Goal: Task Accomplishment & Management: Manage account settings

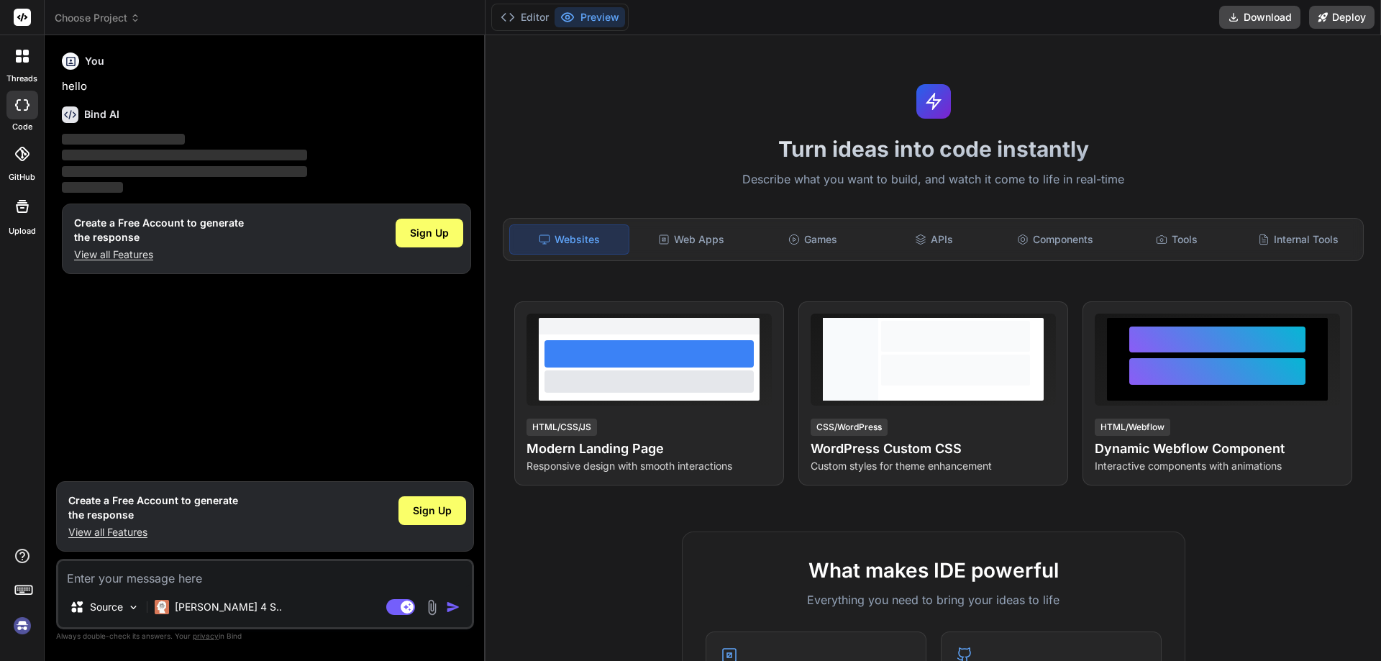
type textarea "x"
type textarea ""success":false,"response":{"message":"UNAUTHORIZED! USER","error":{"name":"Tok…"
type textarea "x"
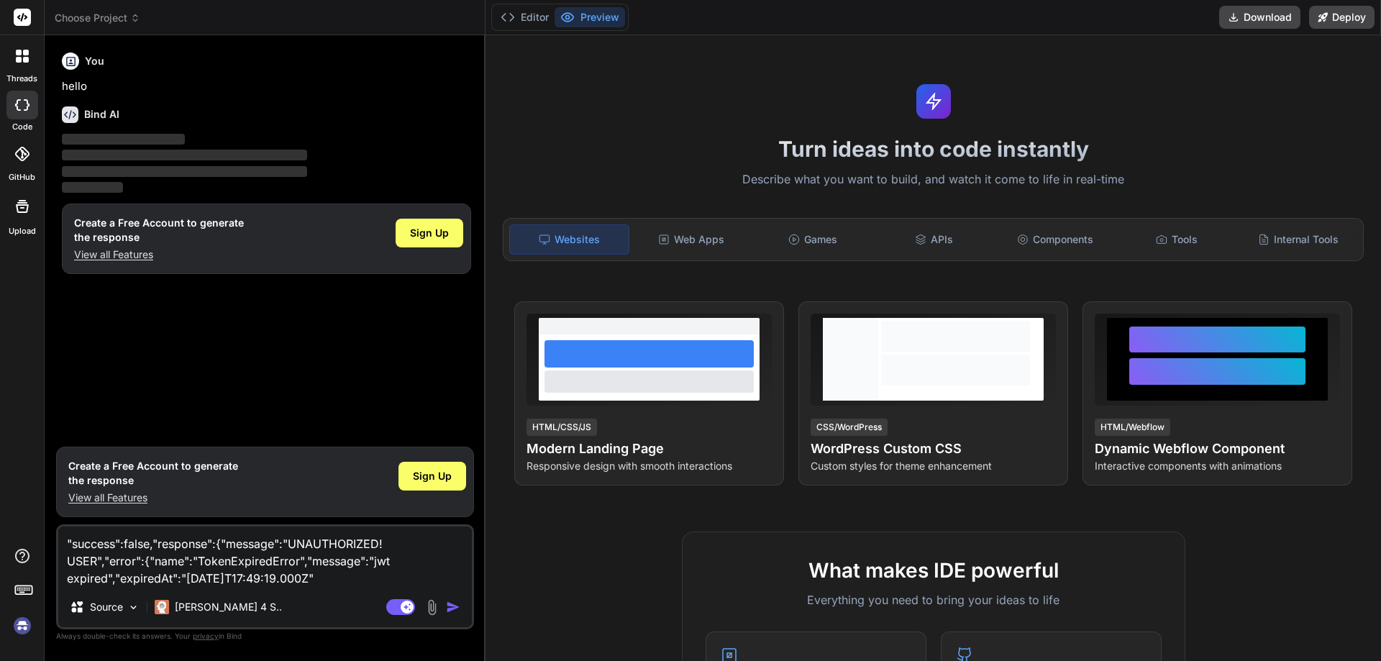
type textarea ""success":false,"response":{"message":"UNAUTHORIZED! USER","error":{"name":"Tok…"
click at [453, 606] on img "button" at bounding box center [453, 607] width 14 height 14
click at [449, 606] on img "button" at bounding box center [453, 607] width 14 height 14
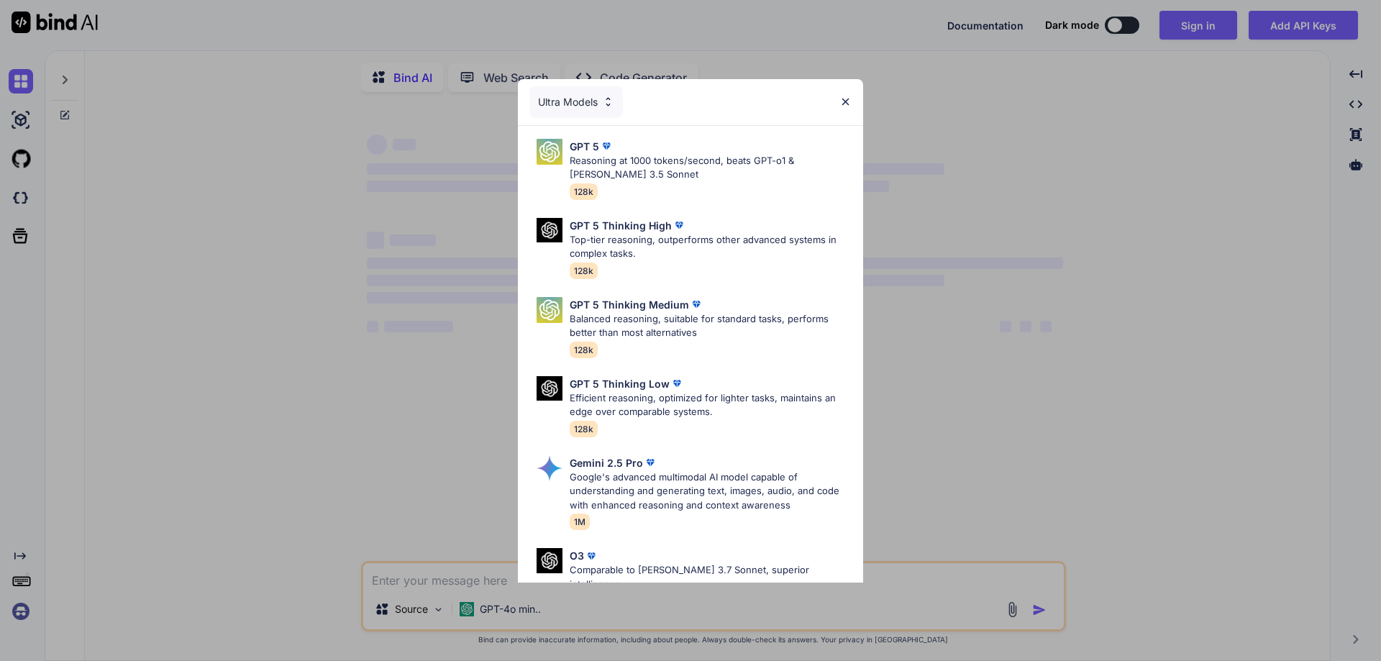
type textarea "x"
click at [847, 98] on img at bounding box center [846, 102] width 12 height 12
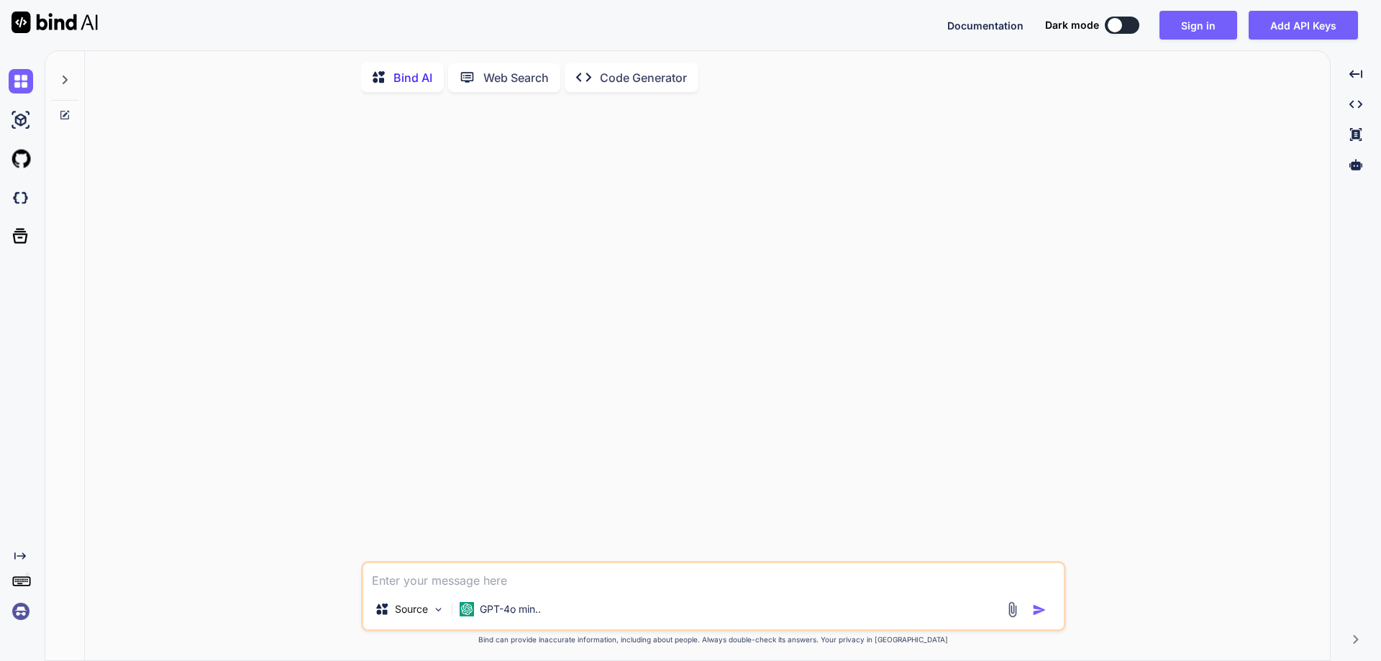
click at [447, 575] on textarea at bounding box center [713, 576] width 701 height 26
click at [1175, 6] on div "Documentation Dark mode Sign in Add API Keys Created with Pixso." at bounding box center [690, 25] width 1381 height 50
click at [1184, 24] on button "Sign in" at bounding box center [1199, 25] width 78 height 29
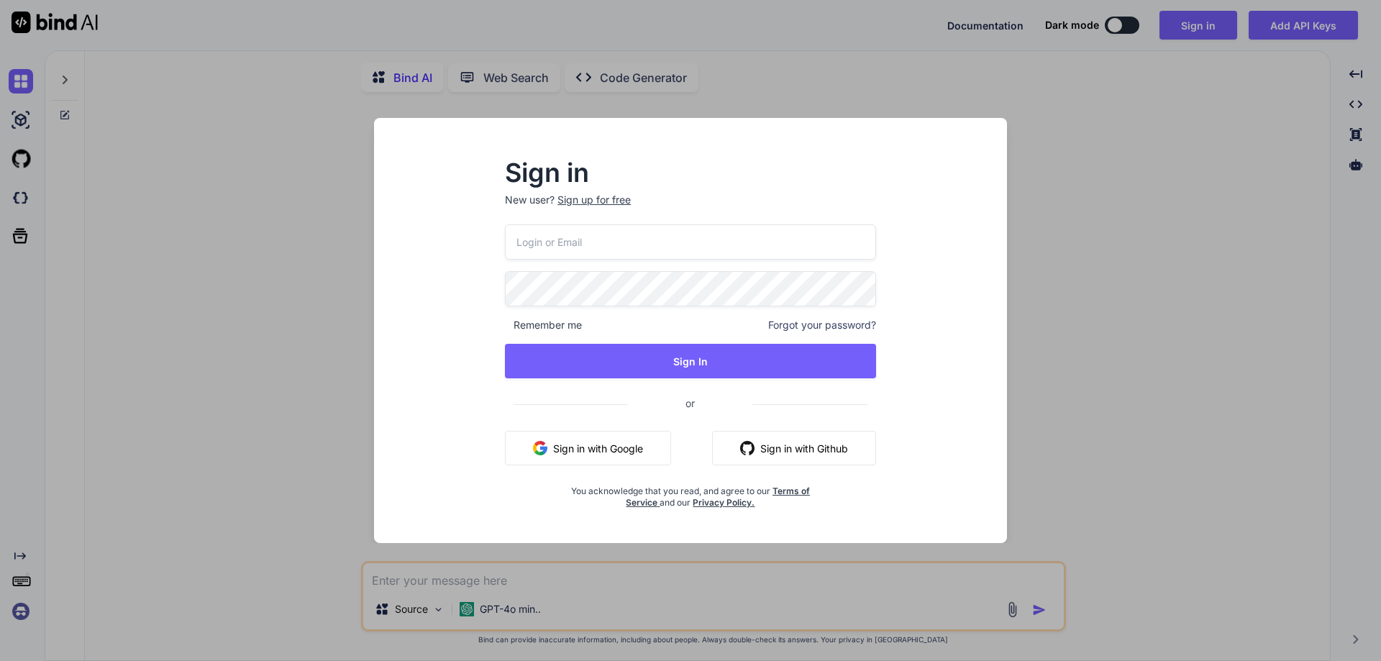
click at [529, 245] on input "email" at bounding box center [690, 241] width 371 height 35
type input "[EMAIL_ADDRESS][DOMAIN_NAME]"
click at [502, 321] on div "Sign in New user? Sign up for free arun@yopmail.com Remember me Forgot your pas…" at bounding box center [690, 334] width 417 height 347
click at [484, 296] on div "Sign in New user? Sign up for free arun@yopmail.com Remember me Forgot your pas…" at bounding box center [690, 334] width 417 height 347
click at [800, 324] on span "Forgot your password?" at bounding box center [822, 325] width 108 height 14
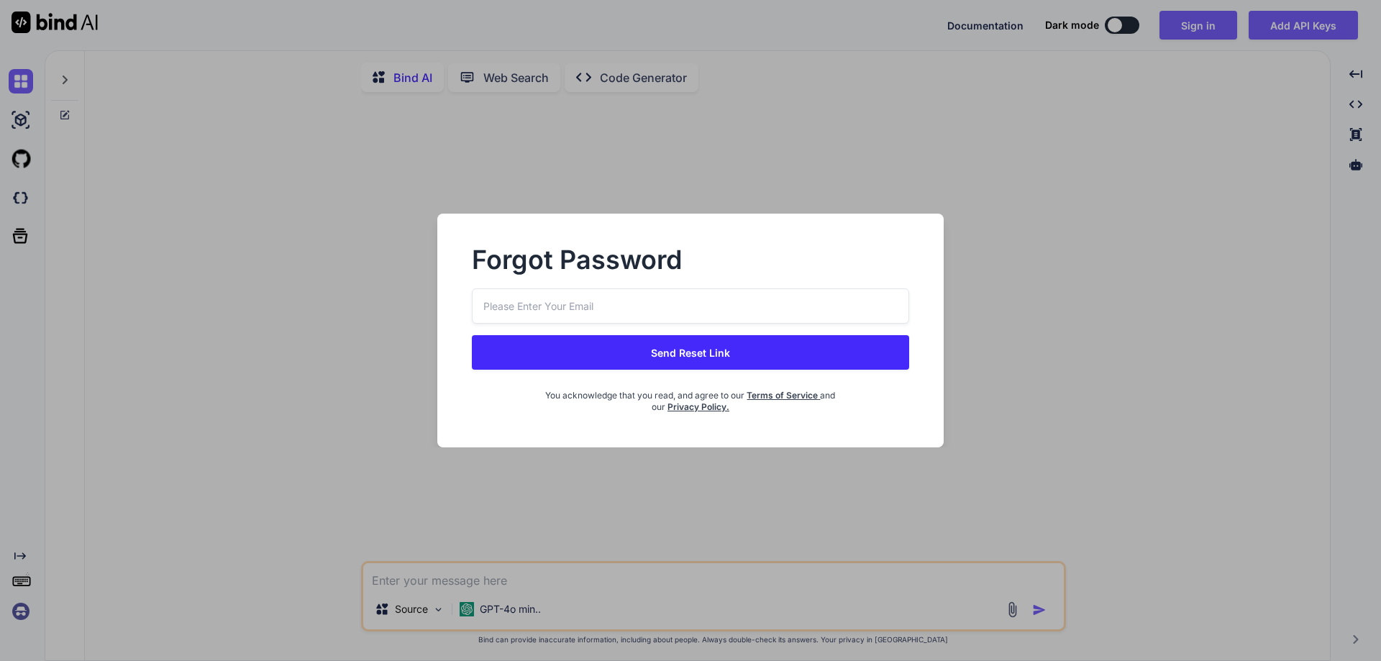
click at [517, 305] on input "email" at bounding box center [690, 305] width 437 height 35
type input "[EMAIL_ADDRESS][DOMAIN_NAME]"
click at [667, 348] on button "Send Reset Link" at bounding box center [690, 352] width 437 height 35
click at [678, 358] on button "Send Reset Link" at bounding box center [690, 352] width 437 height 35
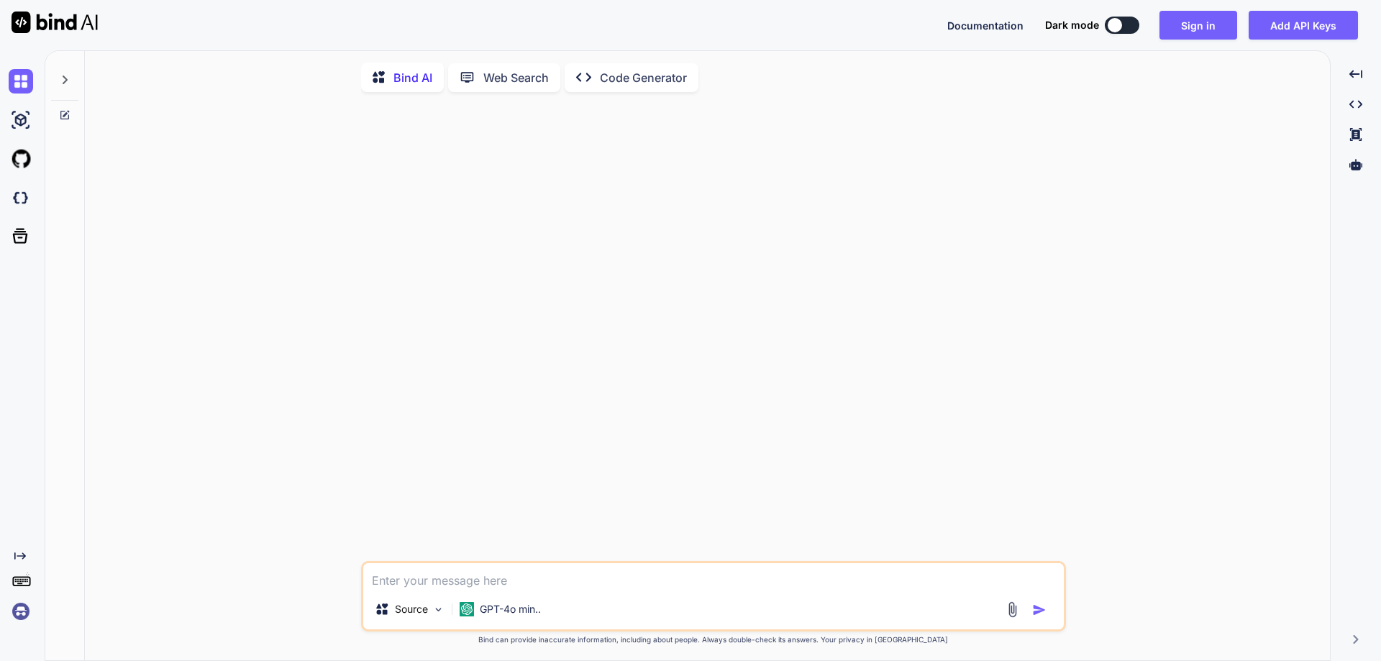
click at [406, 589] on textarea at bounding box center [713, 576] width 701 height 26
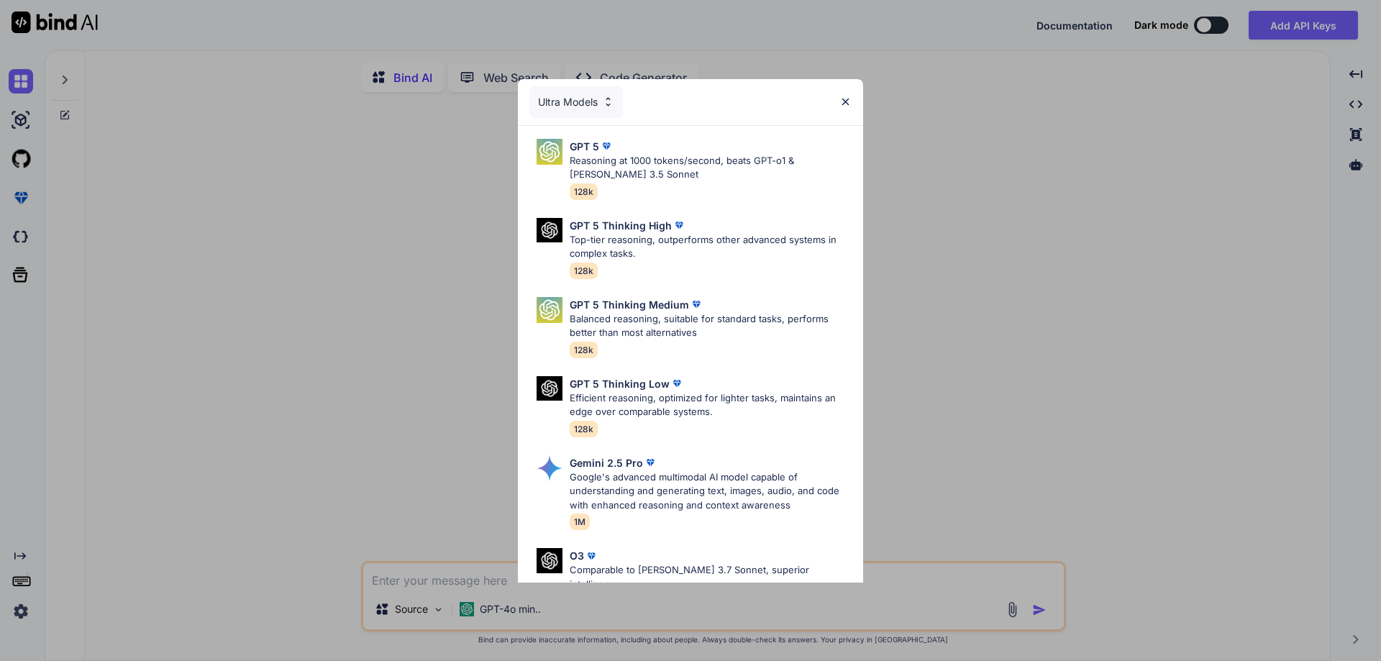
click at [845, 99] on img at bounding box center [846, 102] width 12 height 12
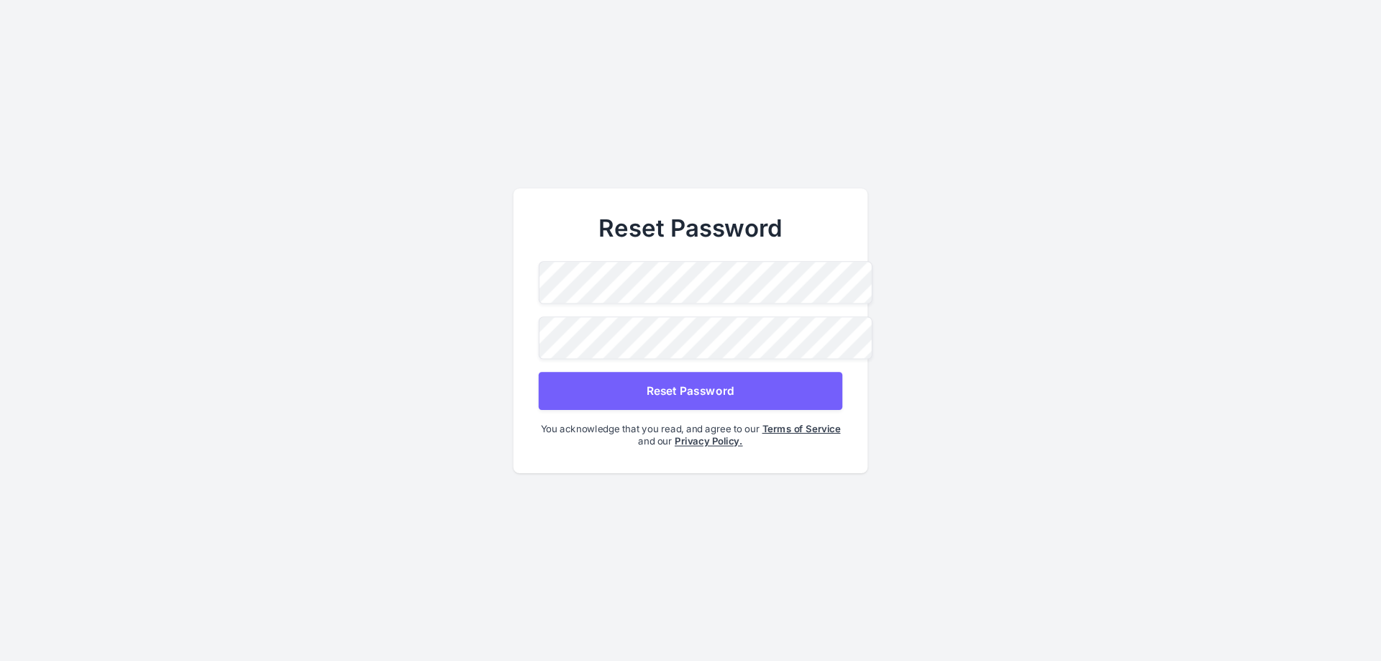
click at [678, 386] on button "Reset Password" at bounding box center [691, 391] width 304 height 38
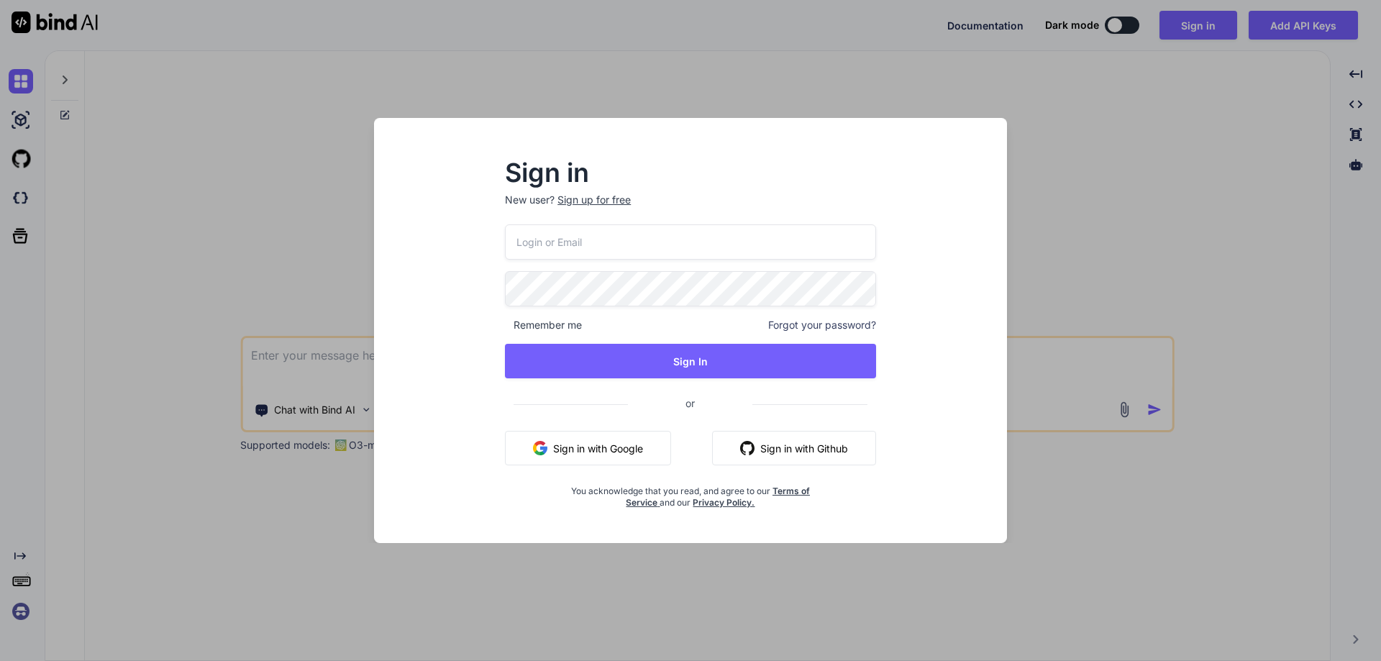
click at [1233, 81] on div "Sign in New user? Sign up for free Remember me Forgot your password? Sign In or…" at bounding box center [690, 330] width 1381 height 661
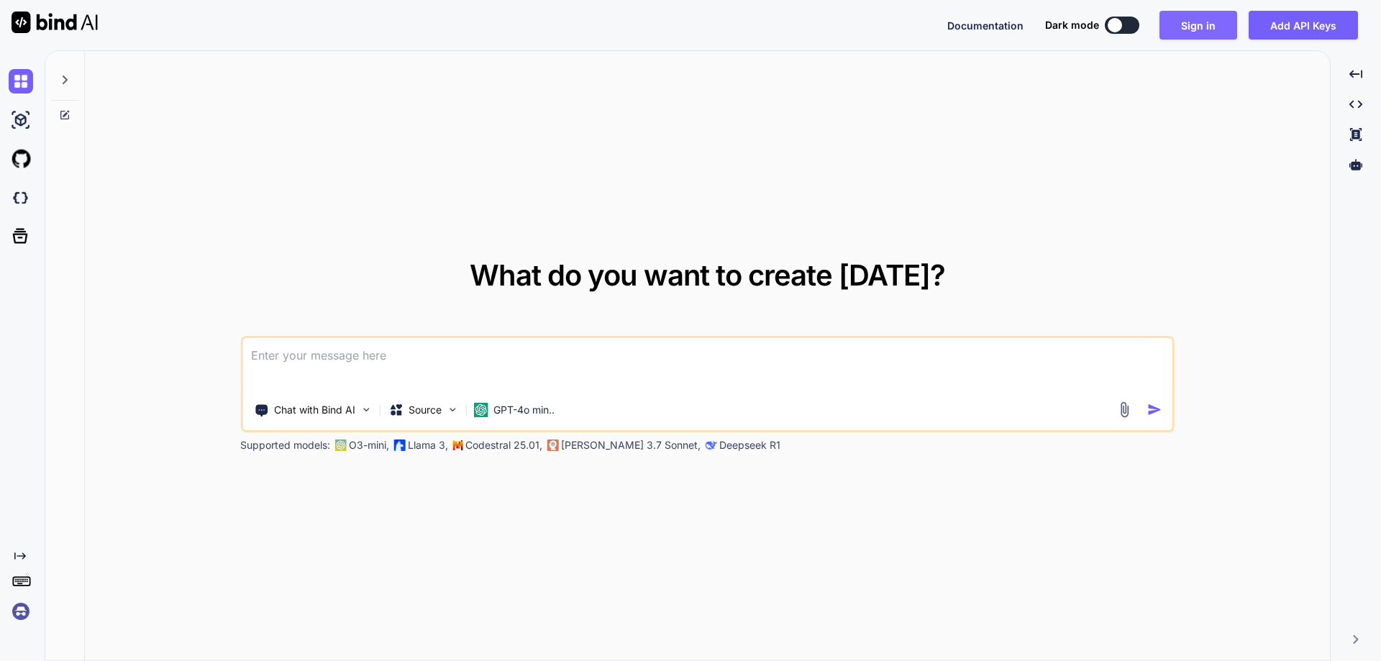
click at [1197, 24] on button "Sign in" at bounding box center [1199, 25] width 78 height 29
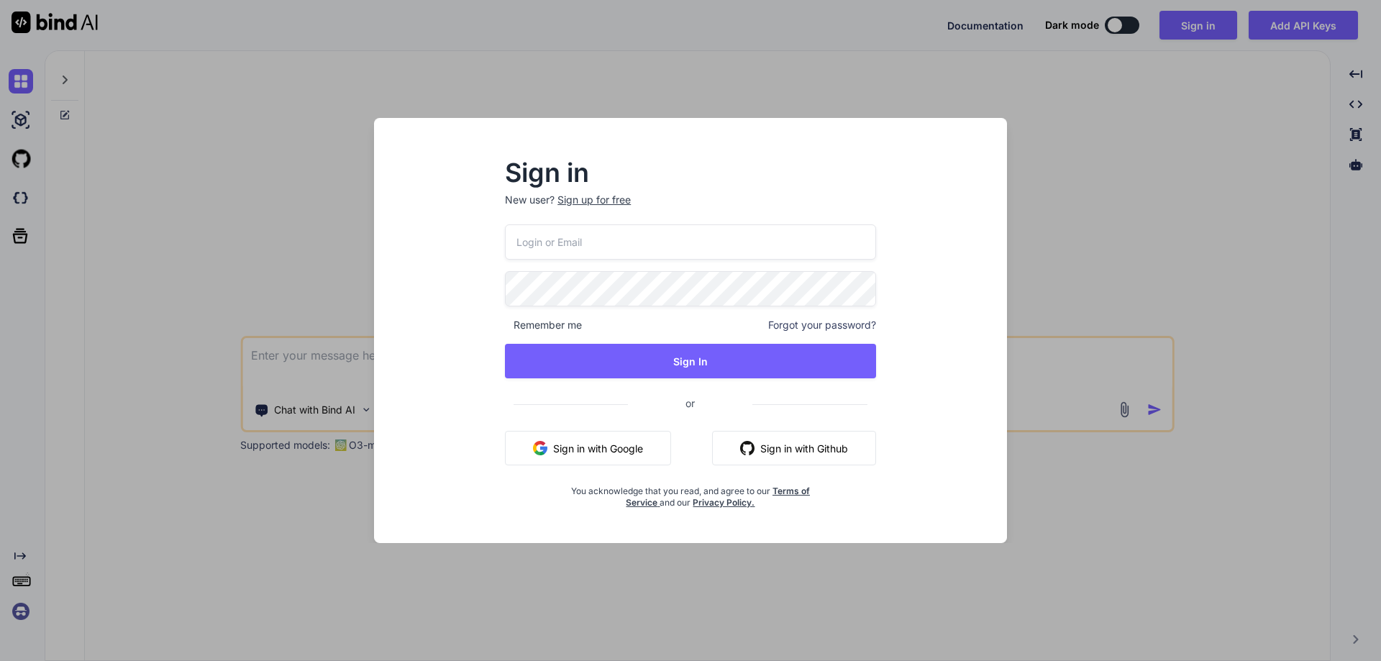
click at [568, 244] on input "email" at bounding box center [690, 241] width 371 height 35
paste input ""success":false,"response":{"message":"UNAUTHORIZED! USER","error":{"name":"Tok…"
type input ""success":false,"response":{"message":"UNAUTHORIZED! USER","error":{"name":"Tok…"
click at [274, 347] on div "Sign in New user? Sign up for free Remember me Forgot your password? Sign In or…" at bounding box center [690, 330] width 1381 height 661
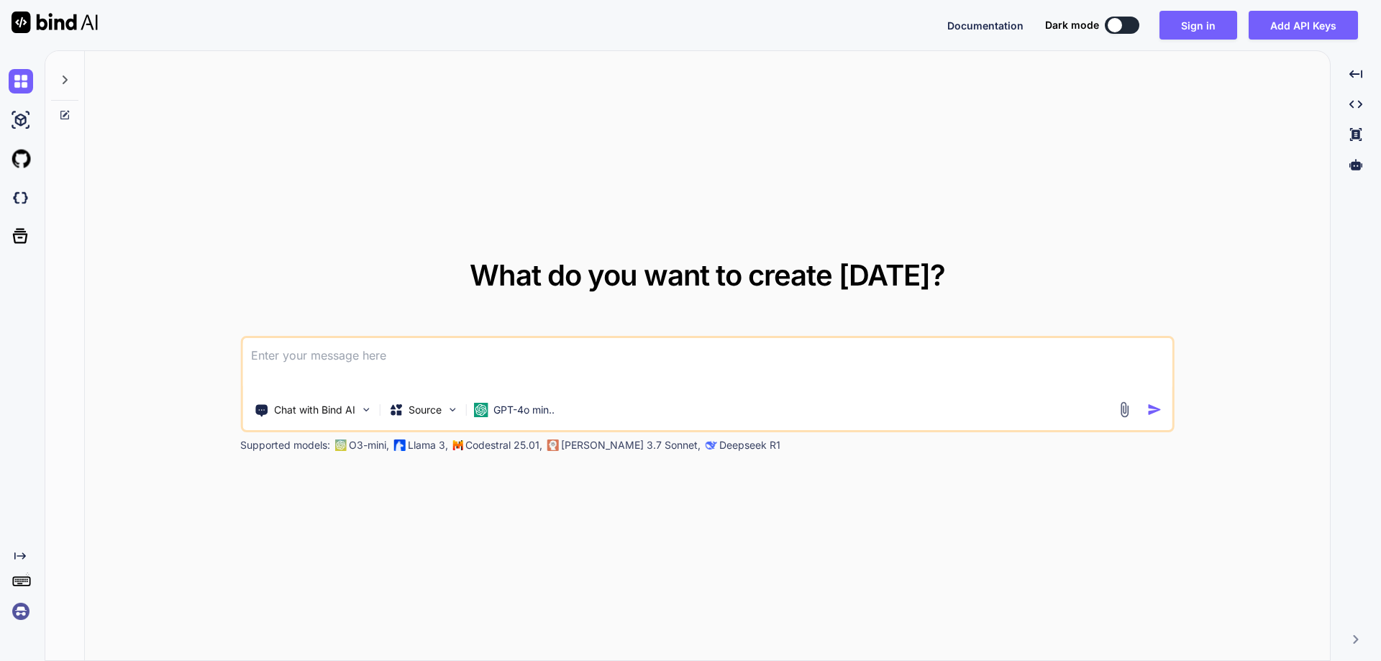
click at [280, 351] on textarea at bounding box center [707, 364] width 930 height 53
click at [1204, 26] on button "Sign in" at bounding box center [1199, 25] width 78 height 29
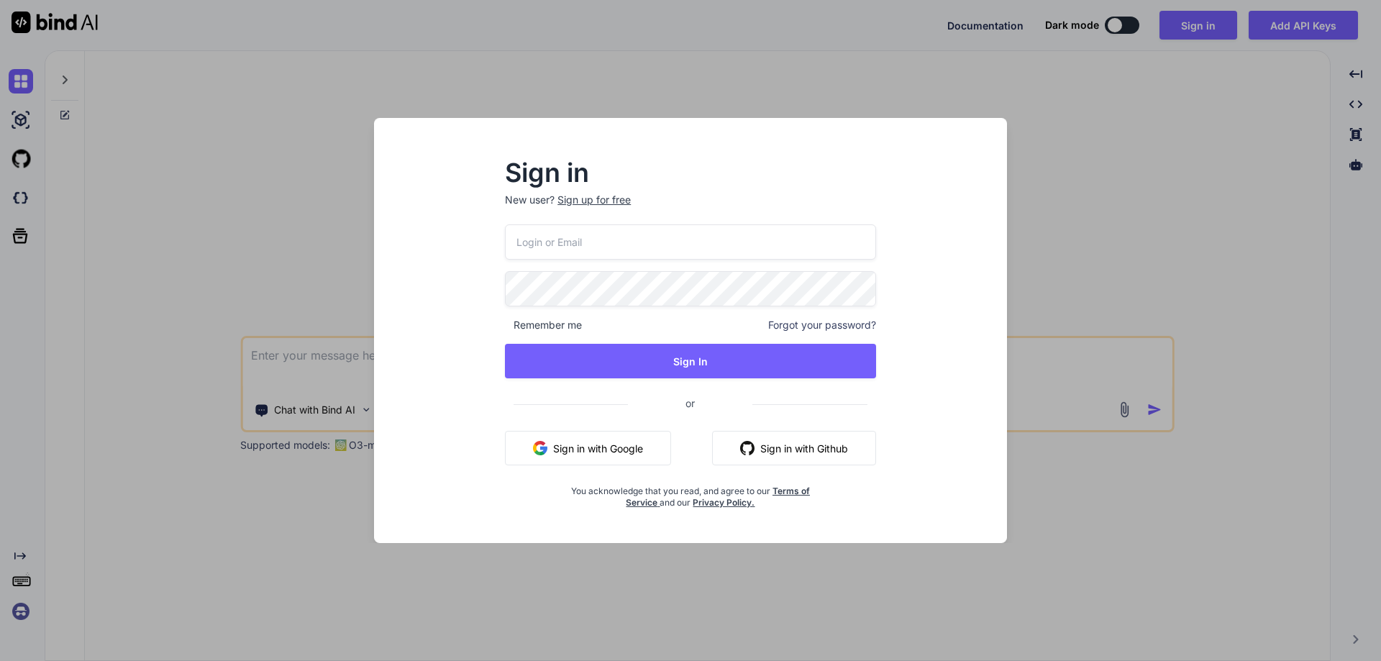
click at [567, 242] on input "email" at bounding box center [690, 241] width 371 height 35
type input "[EMAIL_ADDRESS][DOMAIN_NAME]"
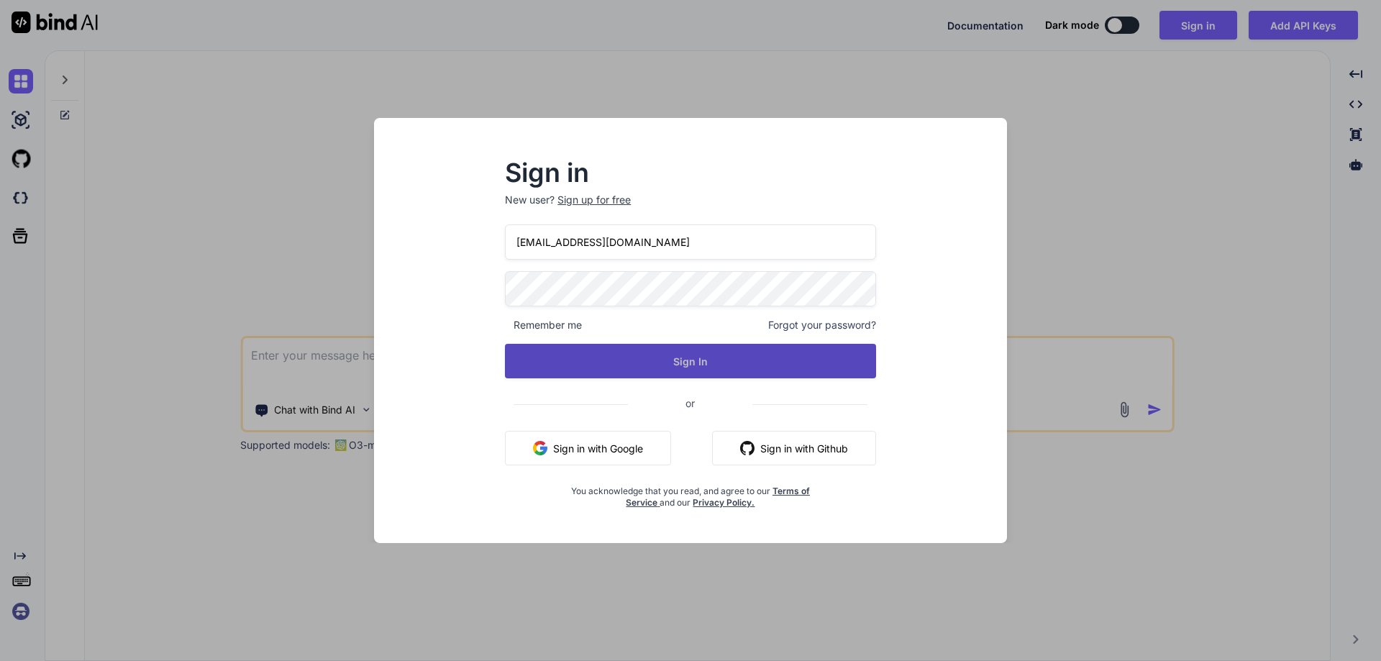
click at [640, 358] on button "Sign In" at bounding box center [690, 361] width 371 height 35
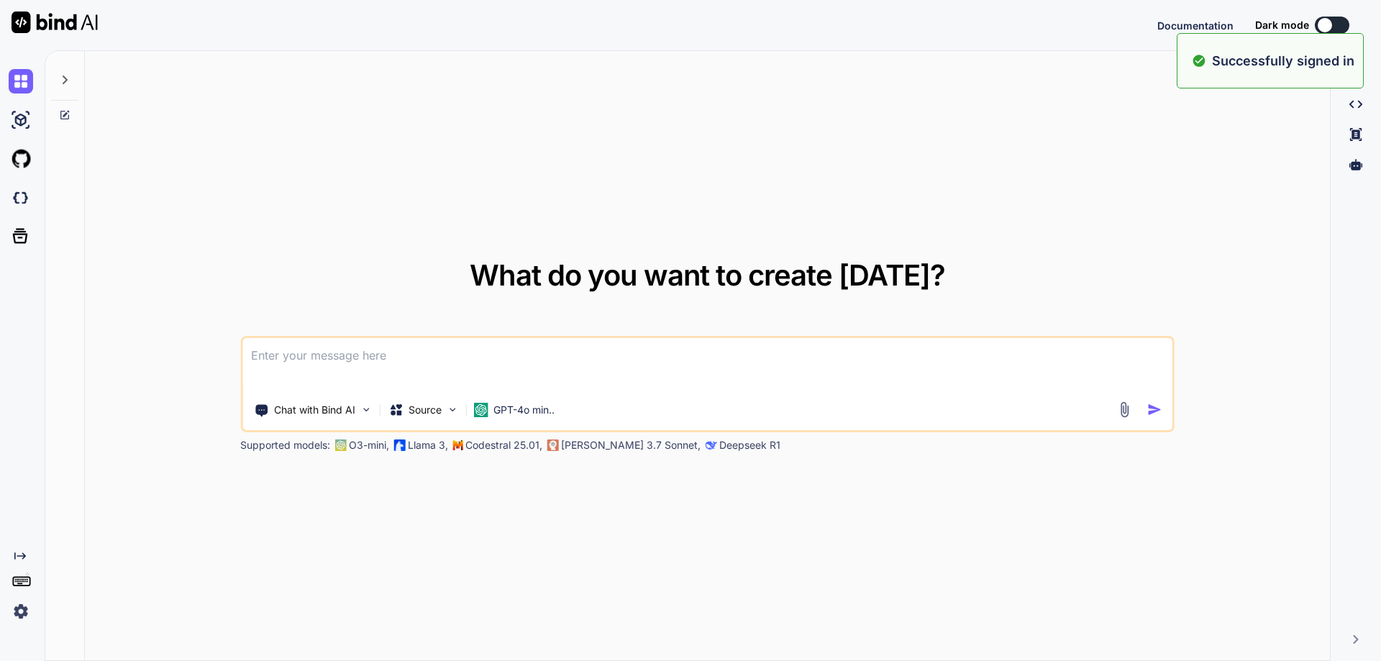
click at [291, 352] on textarea at bounding box center [707, 364] width 930 height 53
type textarea "x"
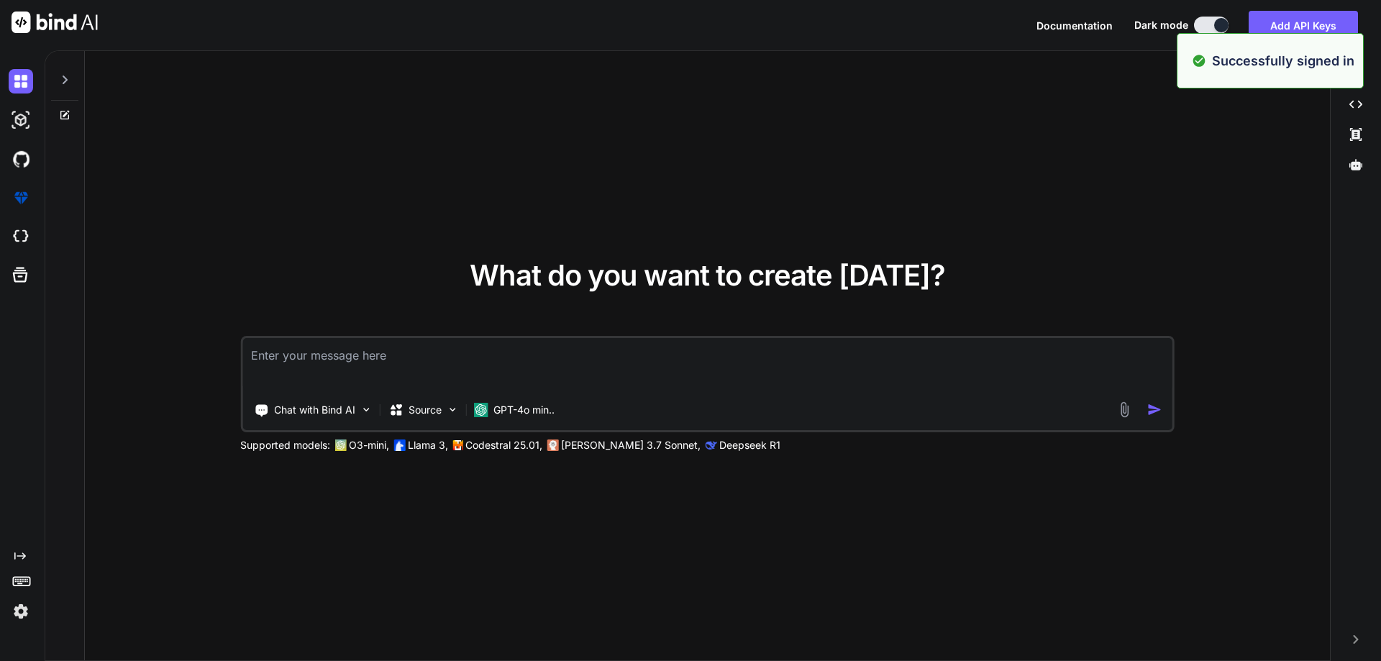
paste textarea ""success":false,"response":{"message":"UNAUTHORIZED! USER","error":{"name":"Tok…"
type textarea ""success":false,"response":{"message":"UNAUTHORIZED! USER","error":{"name":"Tok…"
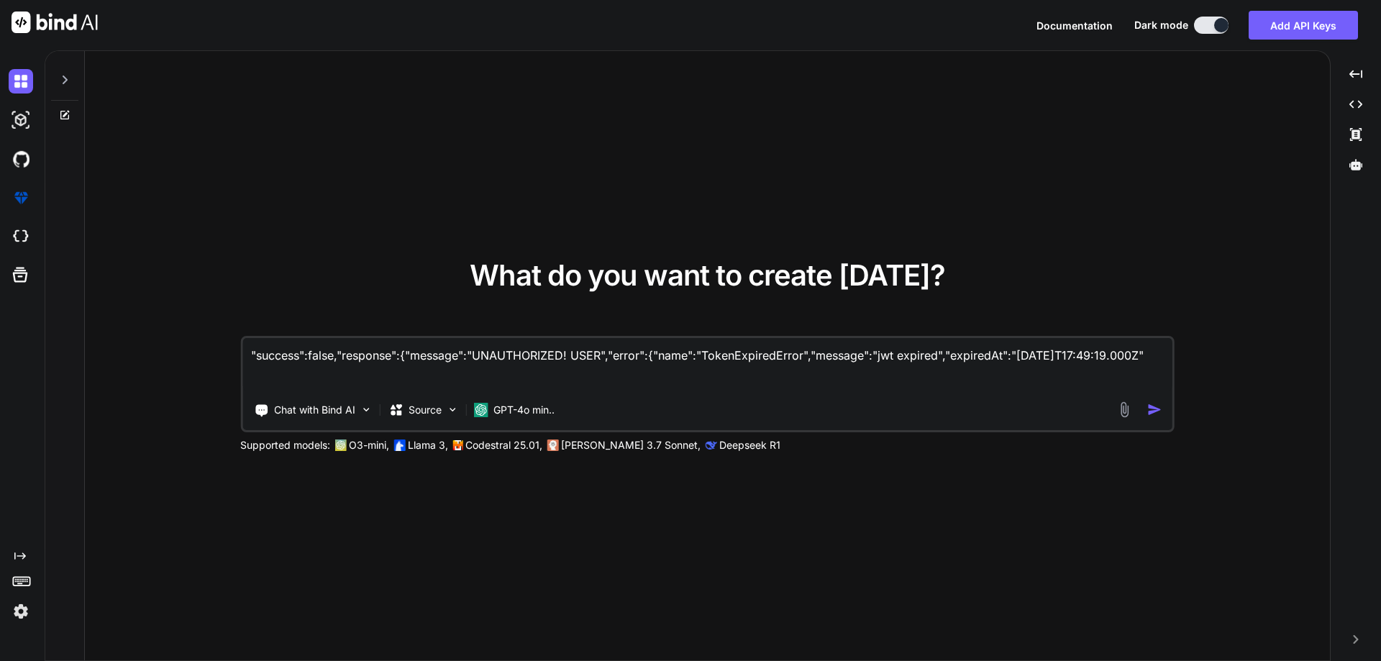
type textarea "x"
type textarea ""success":false,"response":{"message":"UNAUTHORIZED! USER","error":{"name":"Tok…"
type textarea "x"
type textarea ""success":false,"response":{"message":"UNAUTHORIZED! USER","error":{"name":"Tok…"
type textarea "x"
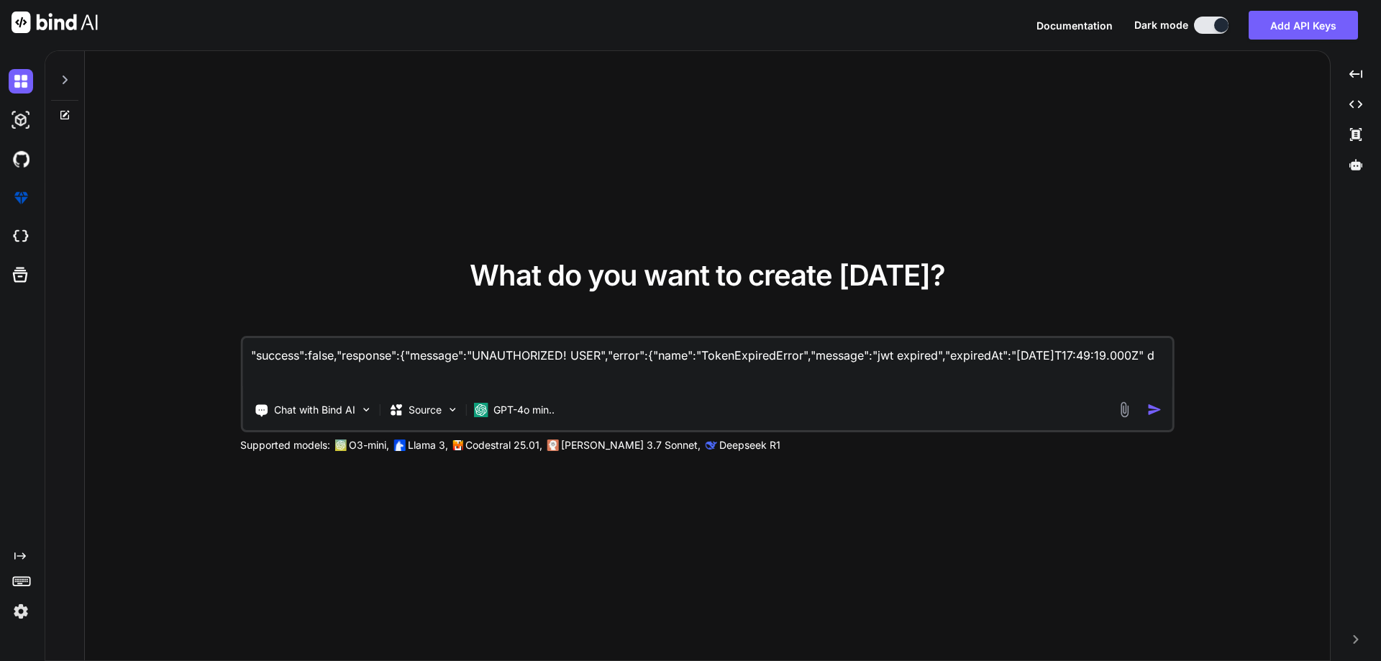
type textarea ""success":false,"response":{"message":"UNAUTHORIZED! USER","error":{"name":"Tok…"
type textarea "x"
type textarea ""success":false,"response":{"message":"UNAUTHORIZED! USER","error":{"name":"Tok…"
type textarea "x"
type textarea ""success":false,"response":{"message":"UNAUTHORIZED! USER","error":{"name":"Tok…"
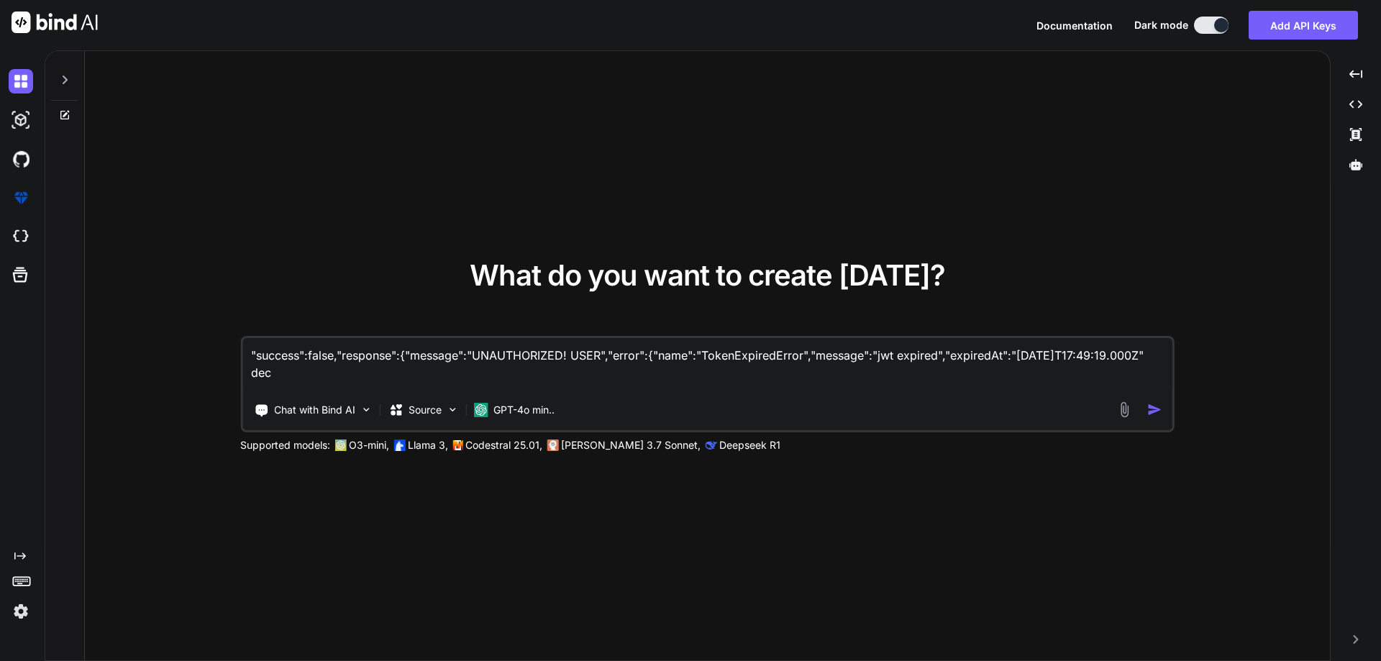
type textarea "x"
type textarea ""success":false,"response":{"message":"UNAUTHORIZED! USER","error":{"name":"Tok…"
type textarea "x"
type textarea ""success":false,"response":{"message":"UNAUTHORIZED! USER","error":{"name":"Tok…"
type textarea "x"
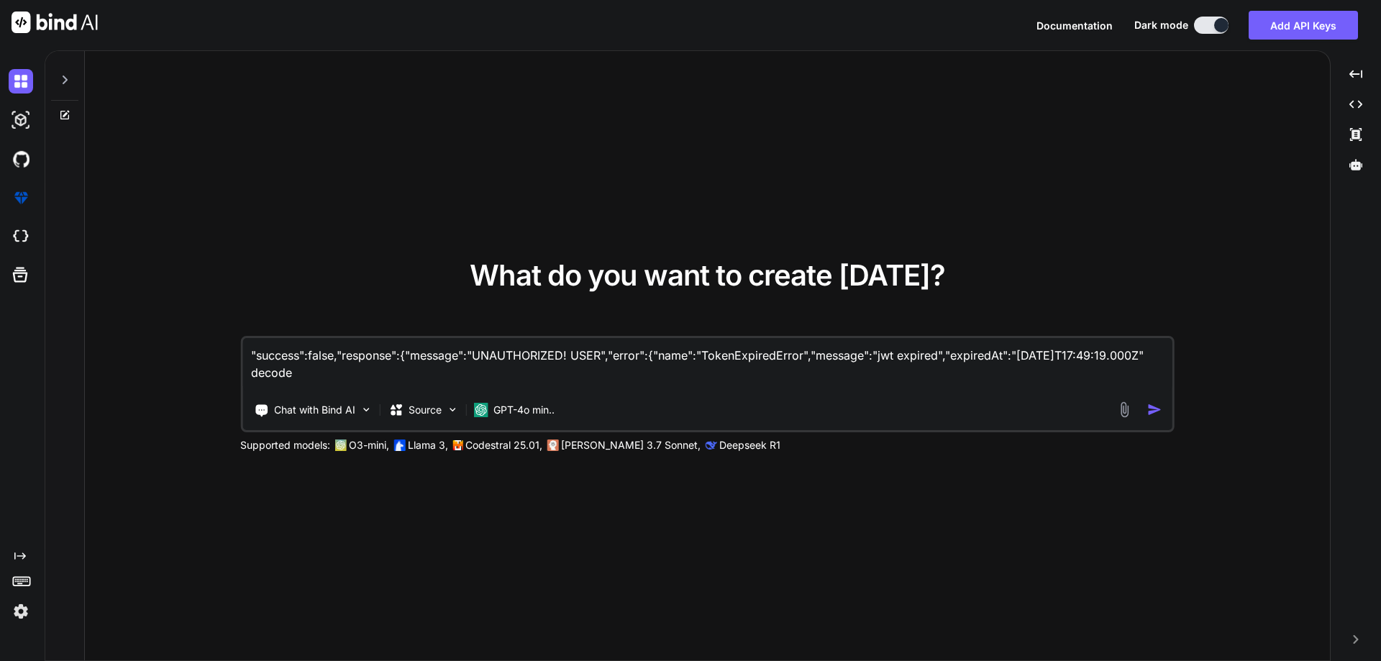
type textarea ""success":false,"response":{"message":"UNAUTHORIZED! USER","error":{"name":"Tok…"
type textarea "x"
type textarea ""success":false,"response":{"message":"UNAUTHORIZED! USER","error":{"name":"Tok…"
type textarea "x"
type textarea ""success":false,"response":{"message":"UNAUTHORIZED! USER","error":{"name":"Tok…"
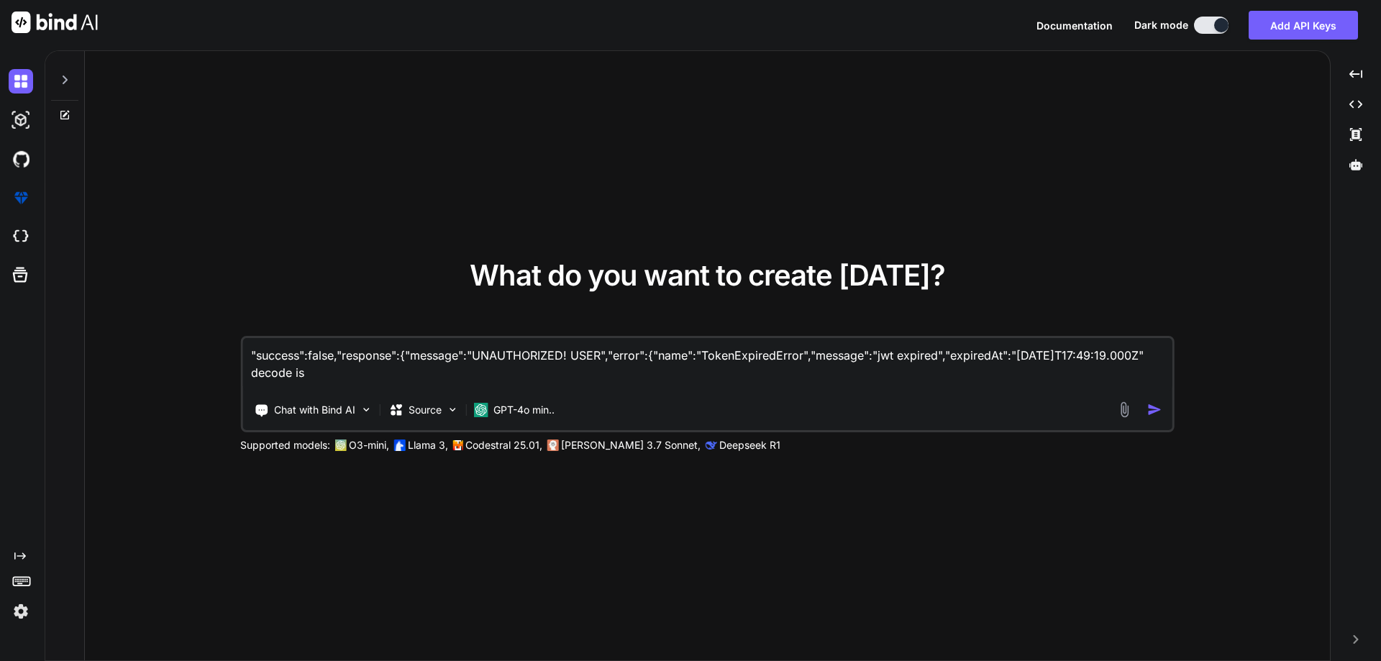
type textarea "x"
type textarea ""success":false,"response":{"message":"UNAUTHORIZED! USER","error":{"name":"Tok…"
type textarea "x"
type textarea ""success":false,"response":{"message":"UNAUTHORIZED! USER","error":{"name":"Tok…"
type textarea "x"
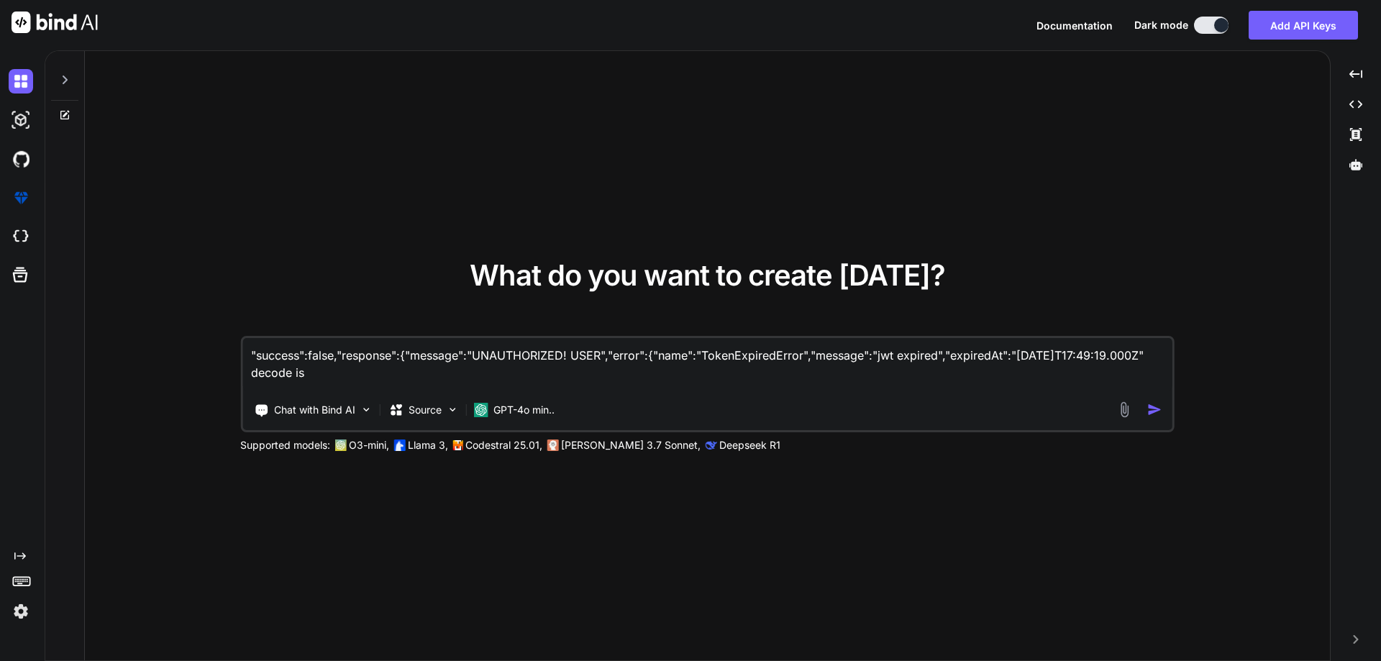
type textarea ""success":false,"response":{"message":"UNAUTHORIZED! USER","error":{"name":"Tok…"
type textarea "x"
type textarea ""success":false,"response":{"message":"UNAUTHORIZED! USER","error":{"name":"Tok…"
type textarea "x"
type textarea ""success":false,"response":{"message":"UNAUTHORIZED! USER","error":{"name":"Tok…"
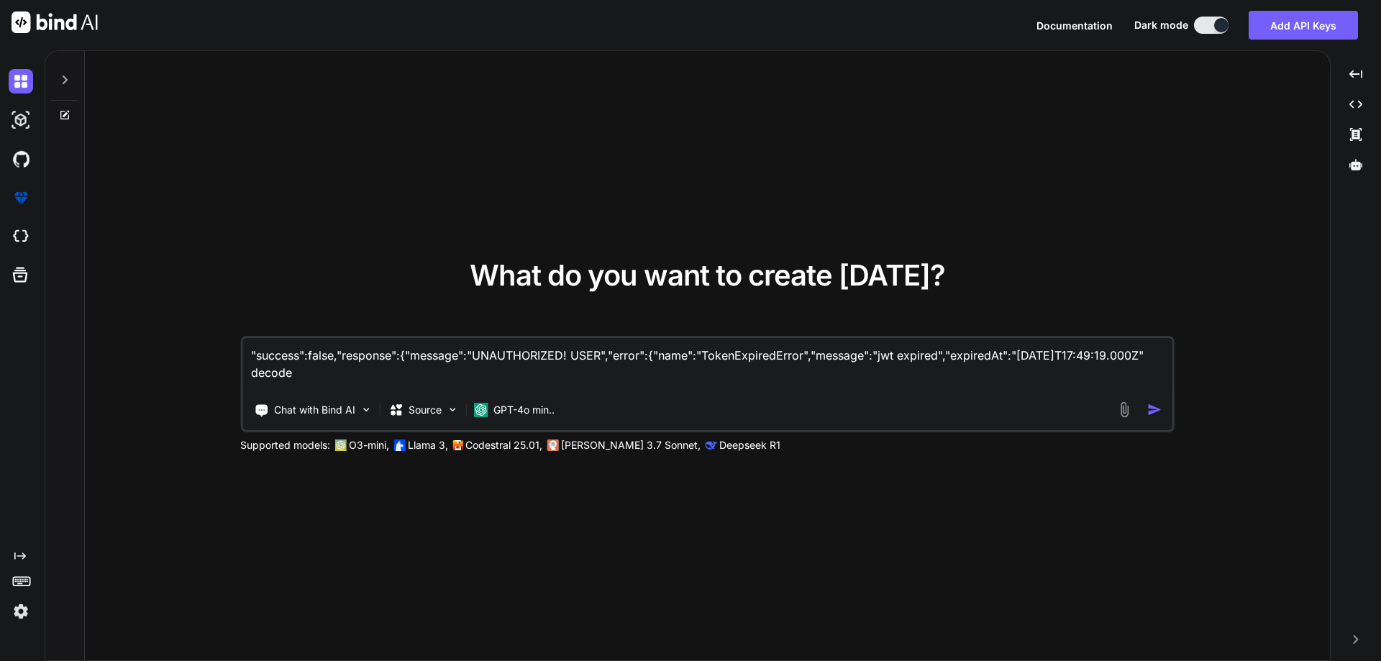
type textarea "x"
type textarea ""success":false,"response":{"message":"UNAUTHORIZED! USER","error":{"name":"Tok…"
type textarea "x"
type textarea ""success":false,"response":{"message":"UNAUTHORIZED! USER","error":{"name":"Tok…"
type textarea "x"
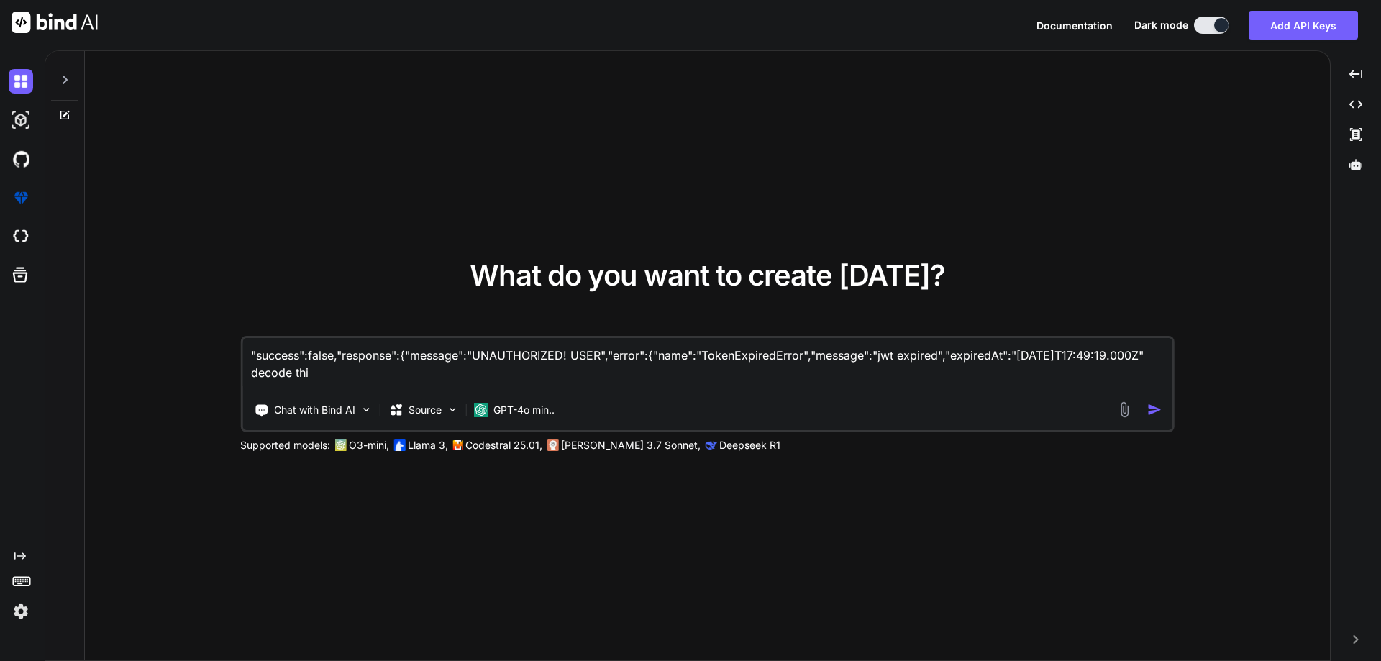
type textarea ""success":false,"response":{"message":"UNAUTHORIZED! USER","error":{"name":"Tok…"
type textarea "x"
type textarea ""success":false,"response":{"message":"UNAUTHORIZED! USER","error":{"name":"Tok…"
type textarea "x"
type textarea ""success":false,"response":{"message":"UNAUTHORIZED! USER","error":{"name":"Tok…"
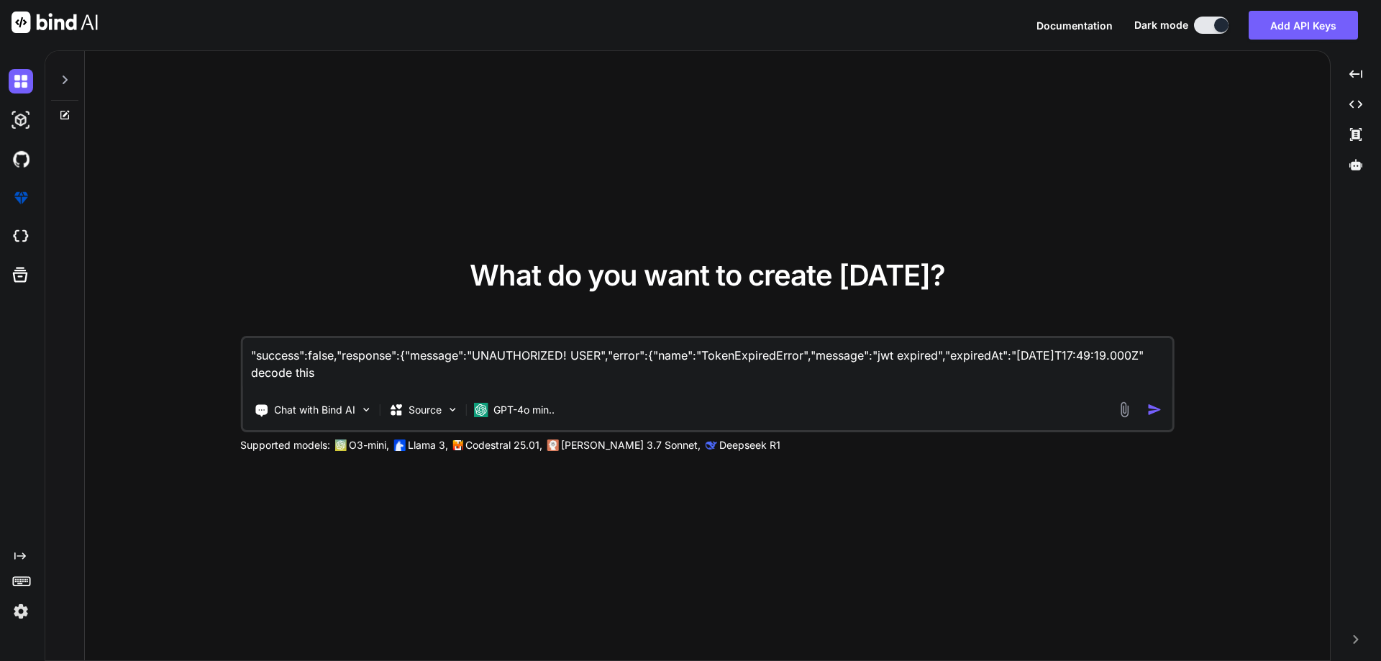
type textarea "x"
type textarea ""success":false,"response":{"message":"UNAUTHORIZED! USER","error":{"name":"Tok…"
type textarea "x"
type textarea ""success":false,"response":{"message":"UNAUTHORIZED! USER","error":{"name":"Tok…"
type textarea "x"
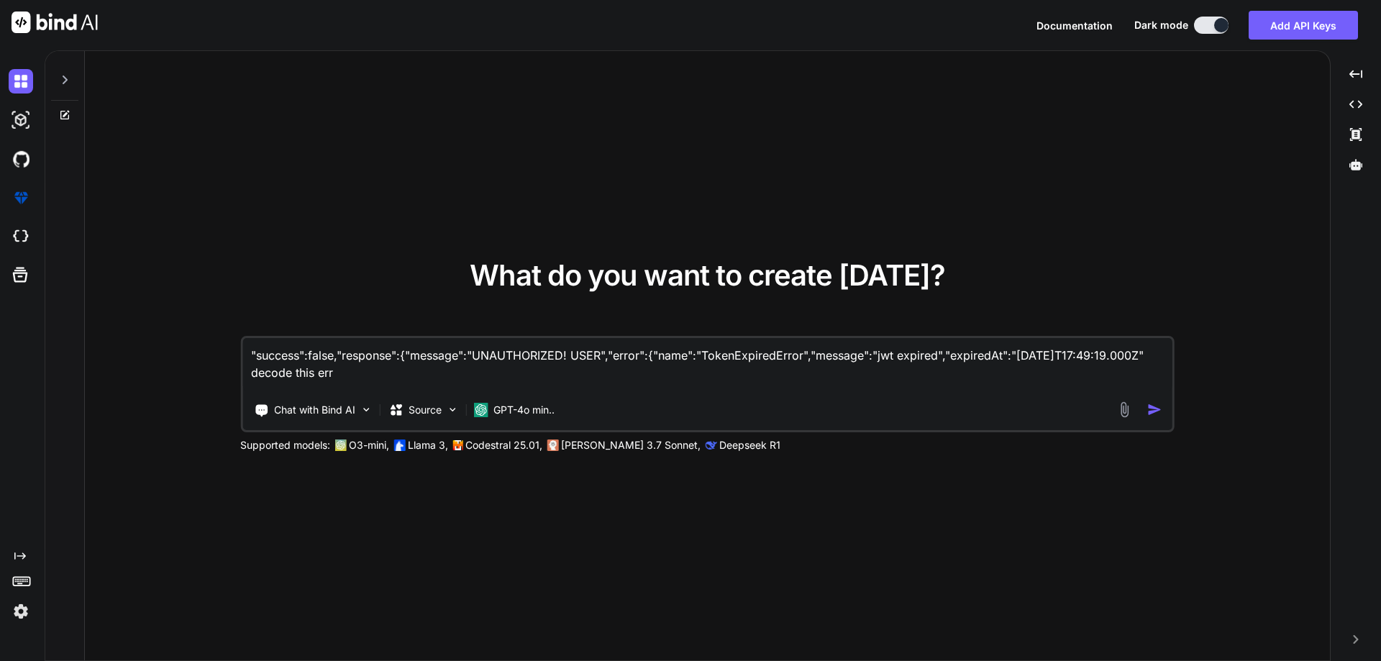
type textarea ""success":false,"response":{"message":"UNAUTHORIZED! USER","error":{"name":"Tok…"
type textarea "x"
type textarea ""success":false,"response":{"message":"UNAUTHORIZED! USER","error":{"name":"Tok…"
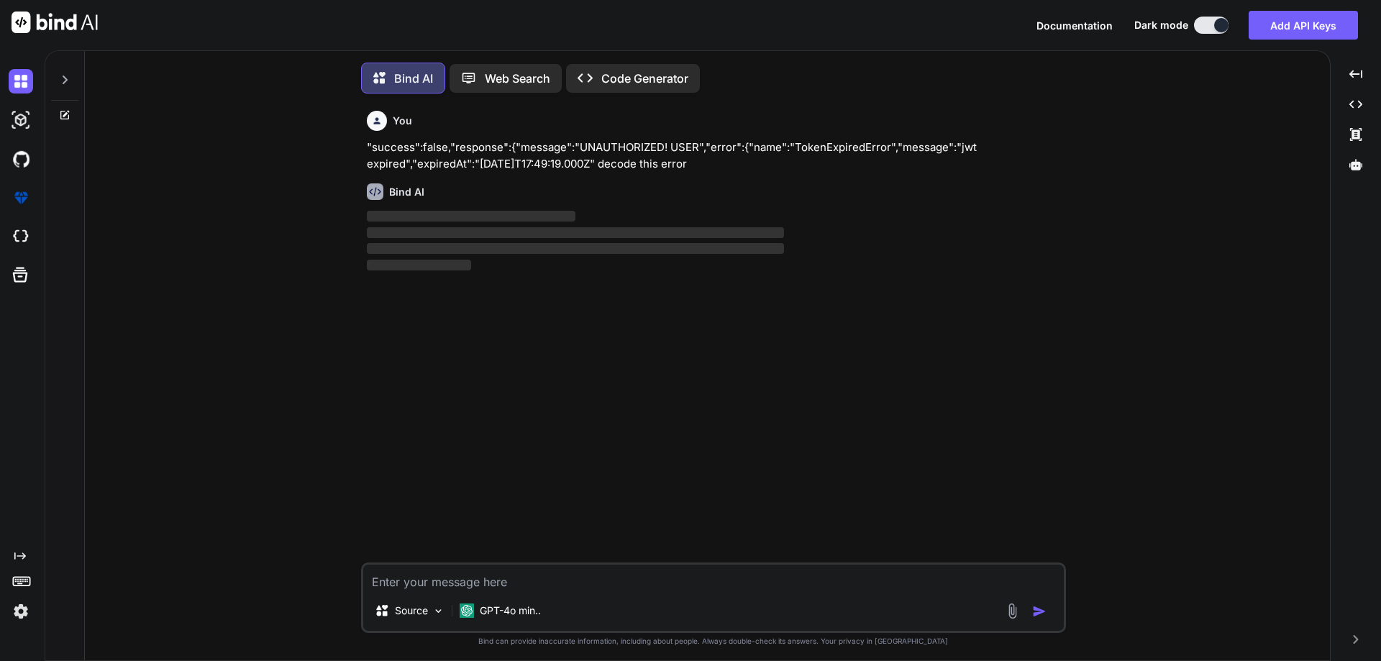
scroll to position [7, 0]
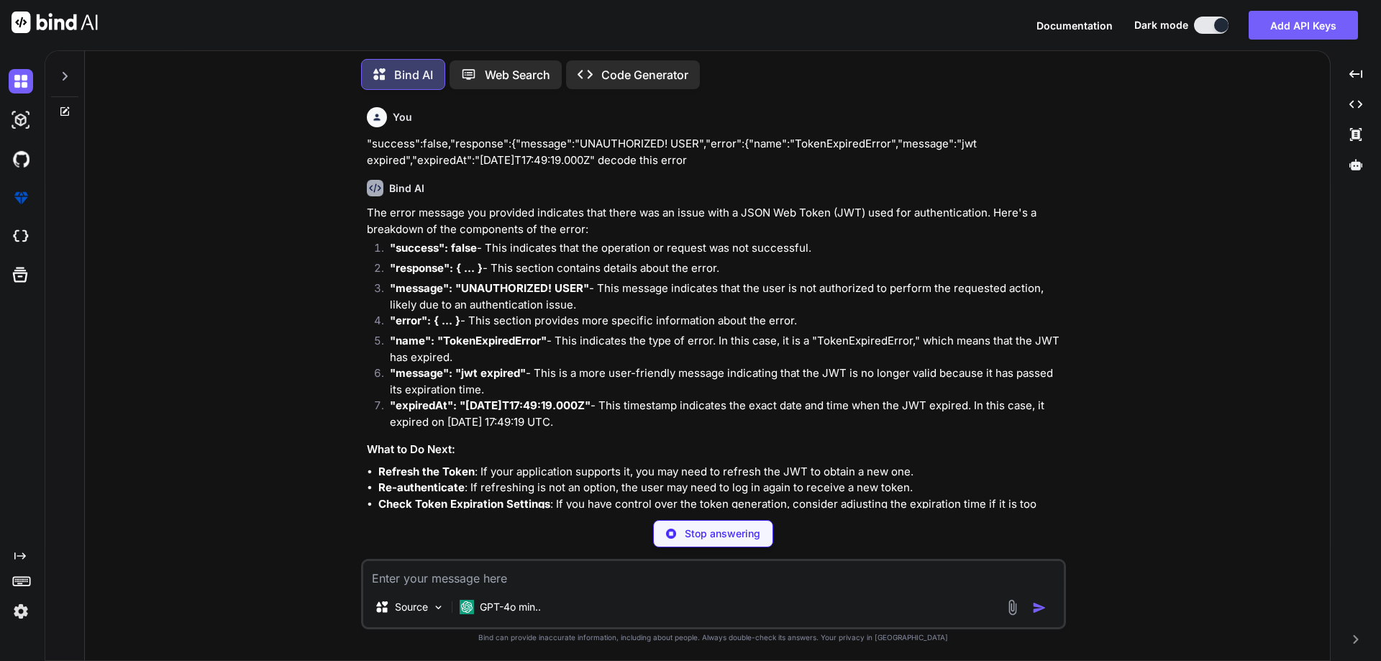
type textarea "x"
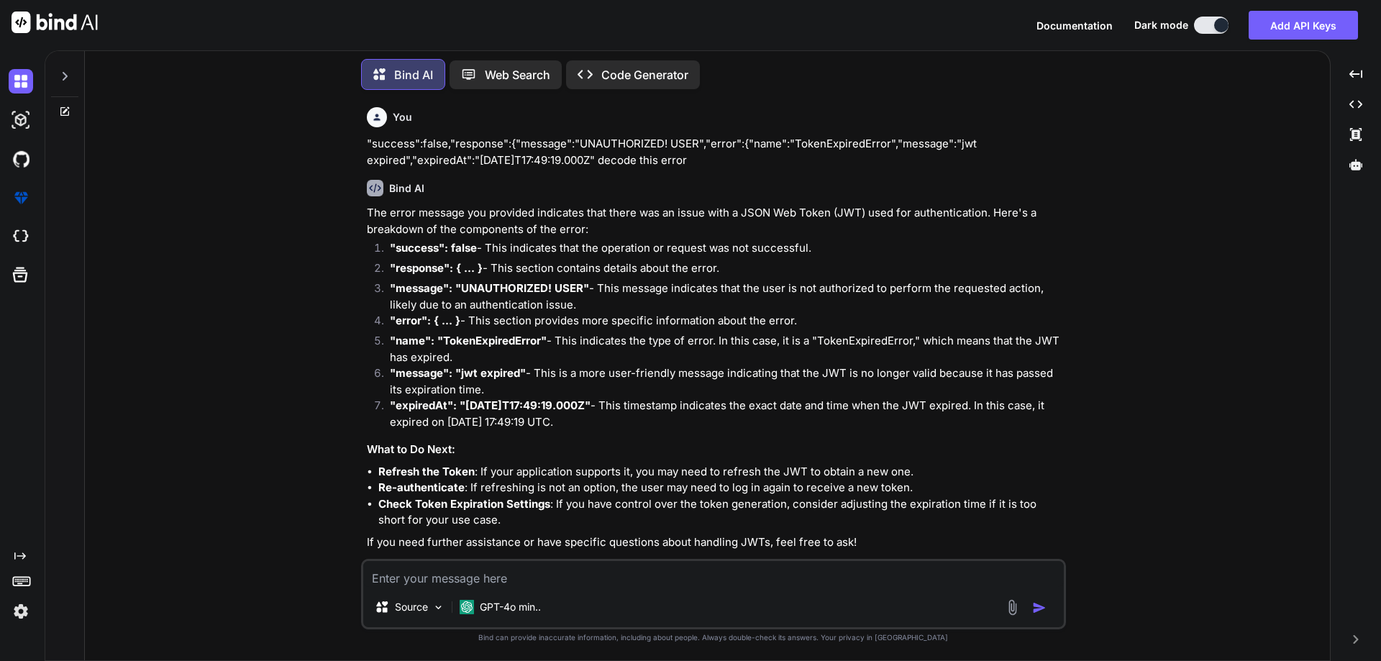
drag, startPoint x: 498, startPoint y: 252, endPoint x: 1153, endPoint y: 247, distance: 655.4
click at [1185, 239] on div "You "success":false,"response":{"message":"UNAUTHORIZED! USER","error":{"name":…" at bounding box center [713, 380] width 1234 height 559
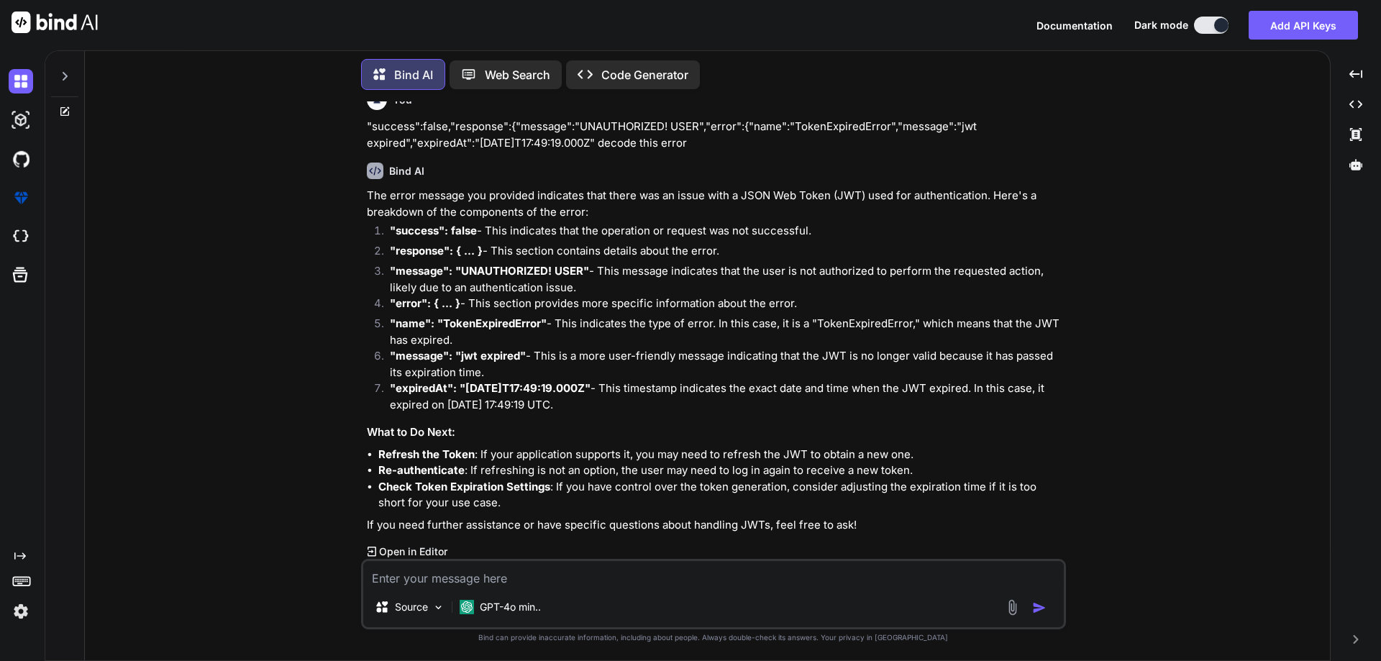
scroll to position [0, 0]
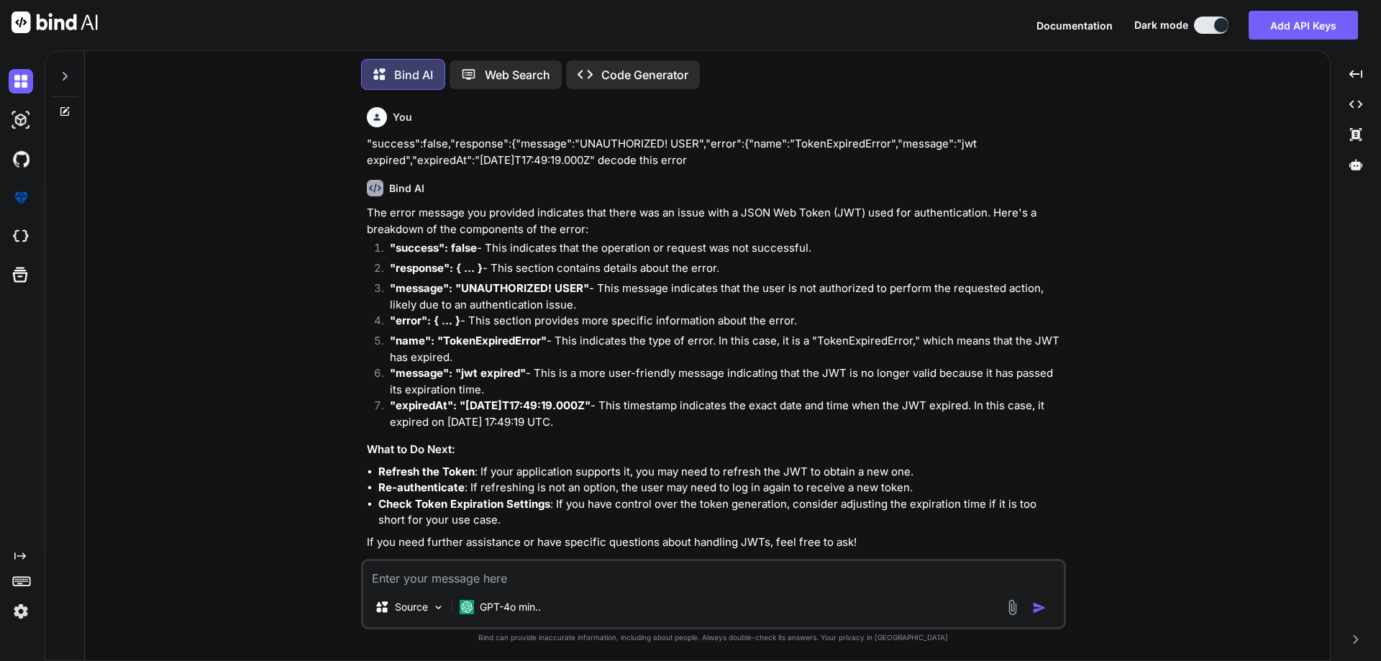
drag, startPoint x: 632, startPoint y: 160, endPoint x: 768, endPoint y: 160, distance: 136.7
click at [768, 160] on p ""success":false,"response":{"message":"UNAUTHORIZED! USER","error":{"name":"Tok…" at bounding box center [715, 152] width 696 height 32
